Goal: Transaction & Acquisition: Download file/media

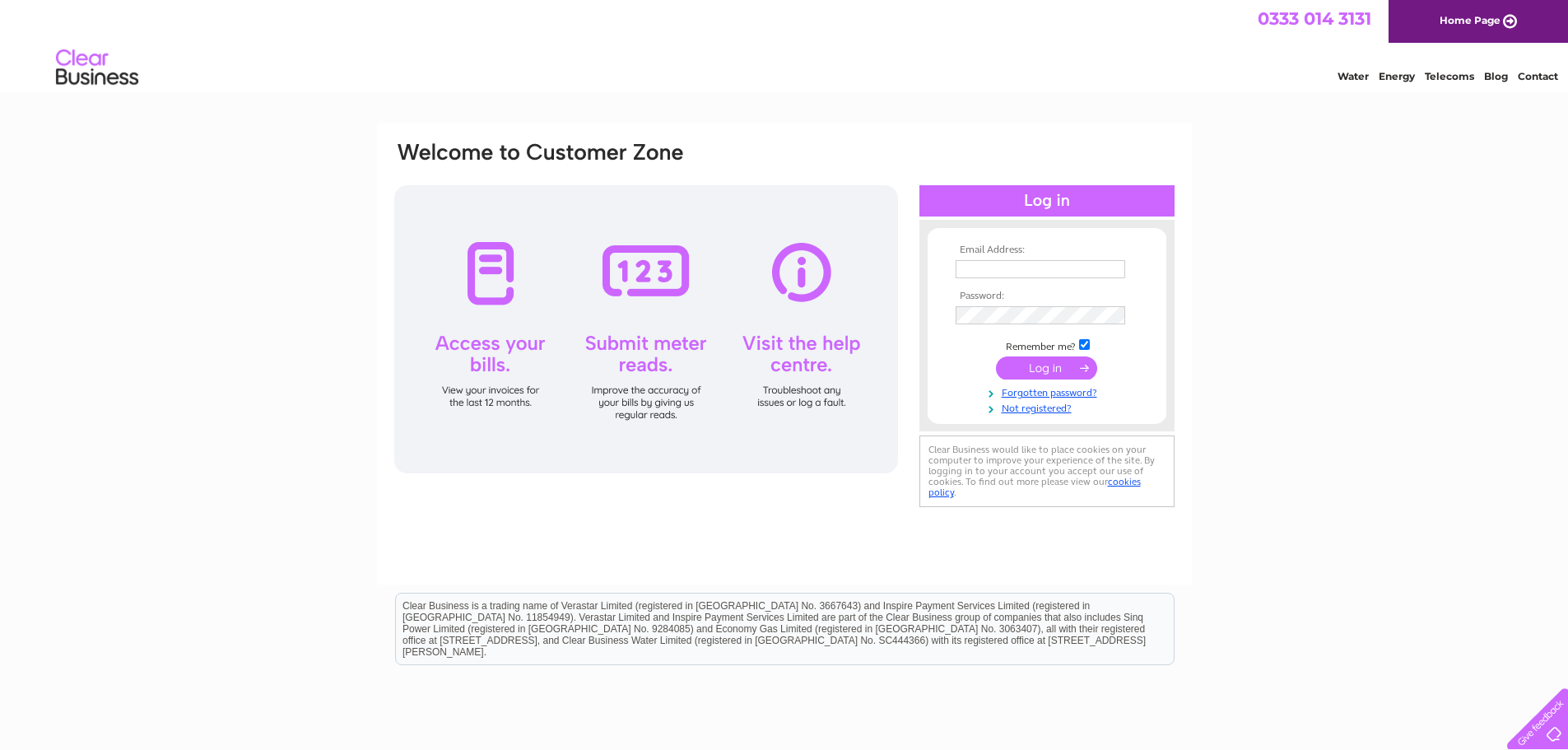
type input "[PERSON_NAME][EMAIL_ADDRESS][PERSON_NAME][DOMAIN_NAME][PERSON_NAME]"
drag, startPoint x: 1067, startPoint y: 358, endPoint x: 1059, endPoint y: 371, distance: 15.3
click at [1067, 359] on input "submit" at bounding box center [1046, 368] width 101 height 23
click at [1044, 360] on input "submit" at bounding box center [1046, 368] width 101 height 23
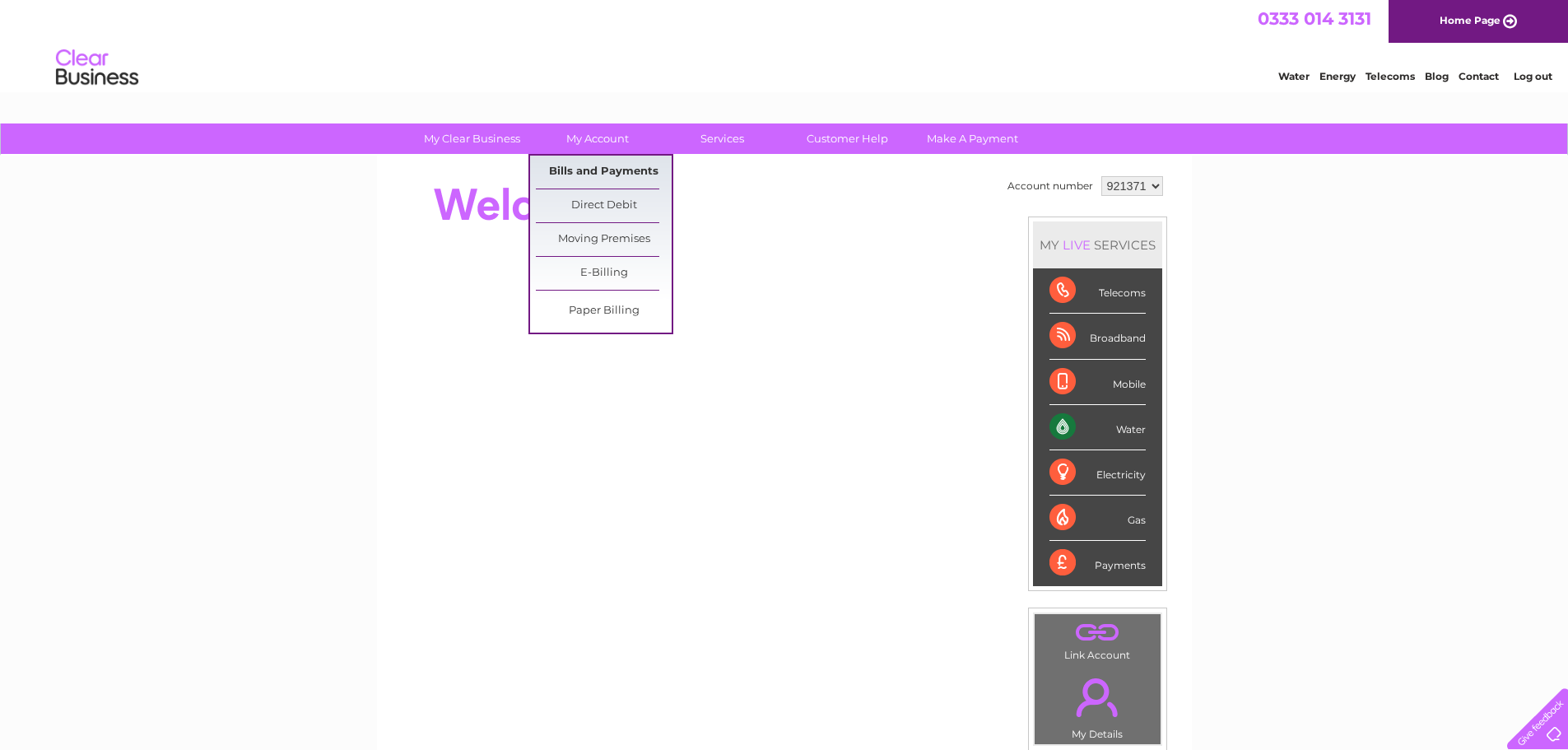
click at [612, 162] on link "Bills and Payments" at bounding box center [603, 172] width 136 height 33
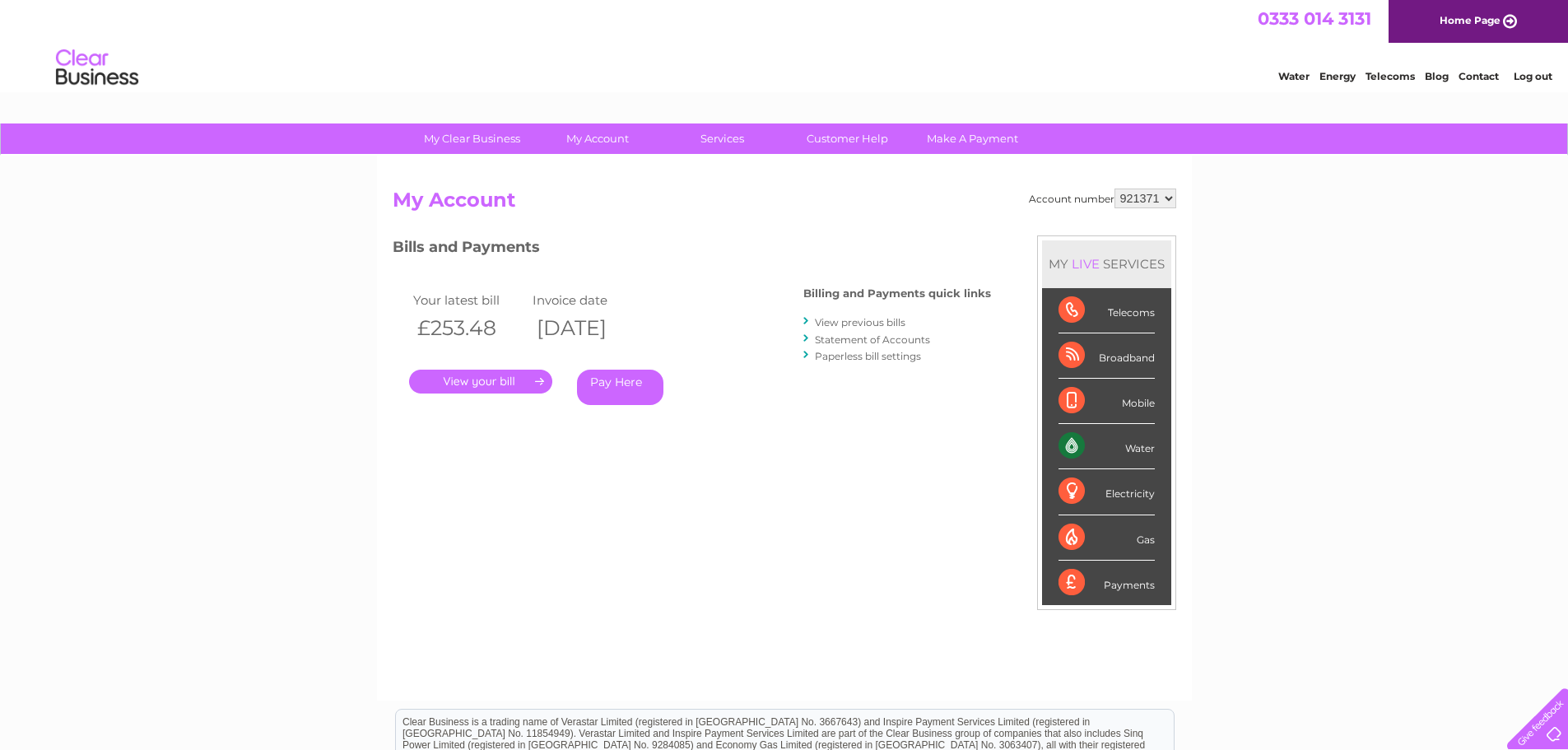
click at [505, 379] on link "." at bounding box center [480, 381] width 143 height 24
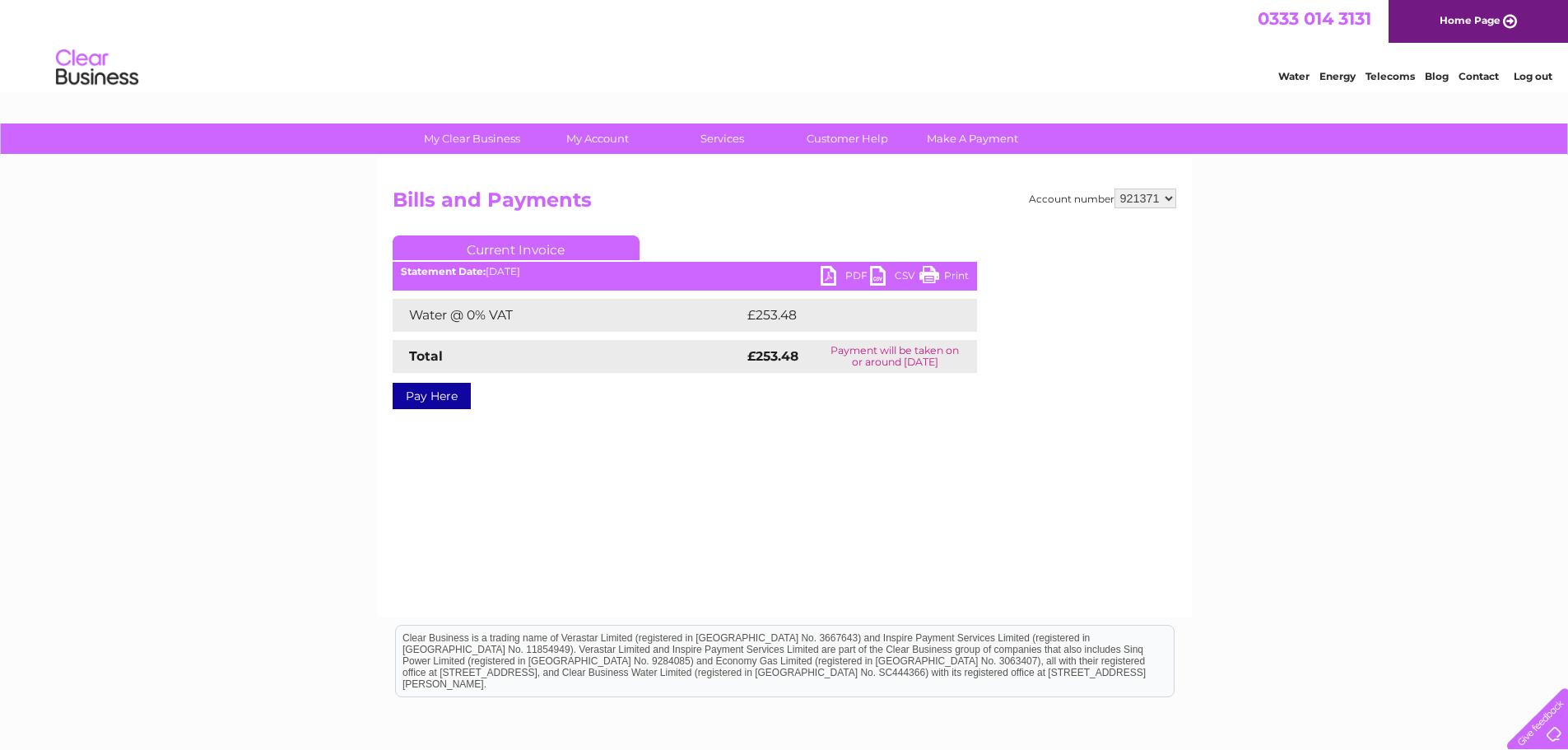
click at [842, 272] on link "PDF" at bounding box center [845, 278] width 50 height 24
click at [1173, 199] on select "921371 921374" at bounding box center [1145, 198] width 62 height 19
select select "921374"
click at [1114, 188] on select "921371 921374" at bounding box center [1145, 198] width 62 height 19
click at [841, 270] on link "PDF" at bounding box center [845, 278] width 50 height 24
